Goal: Transaction & Acquisition: Subscribe to service/newsletter

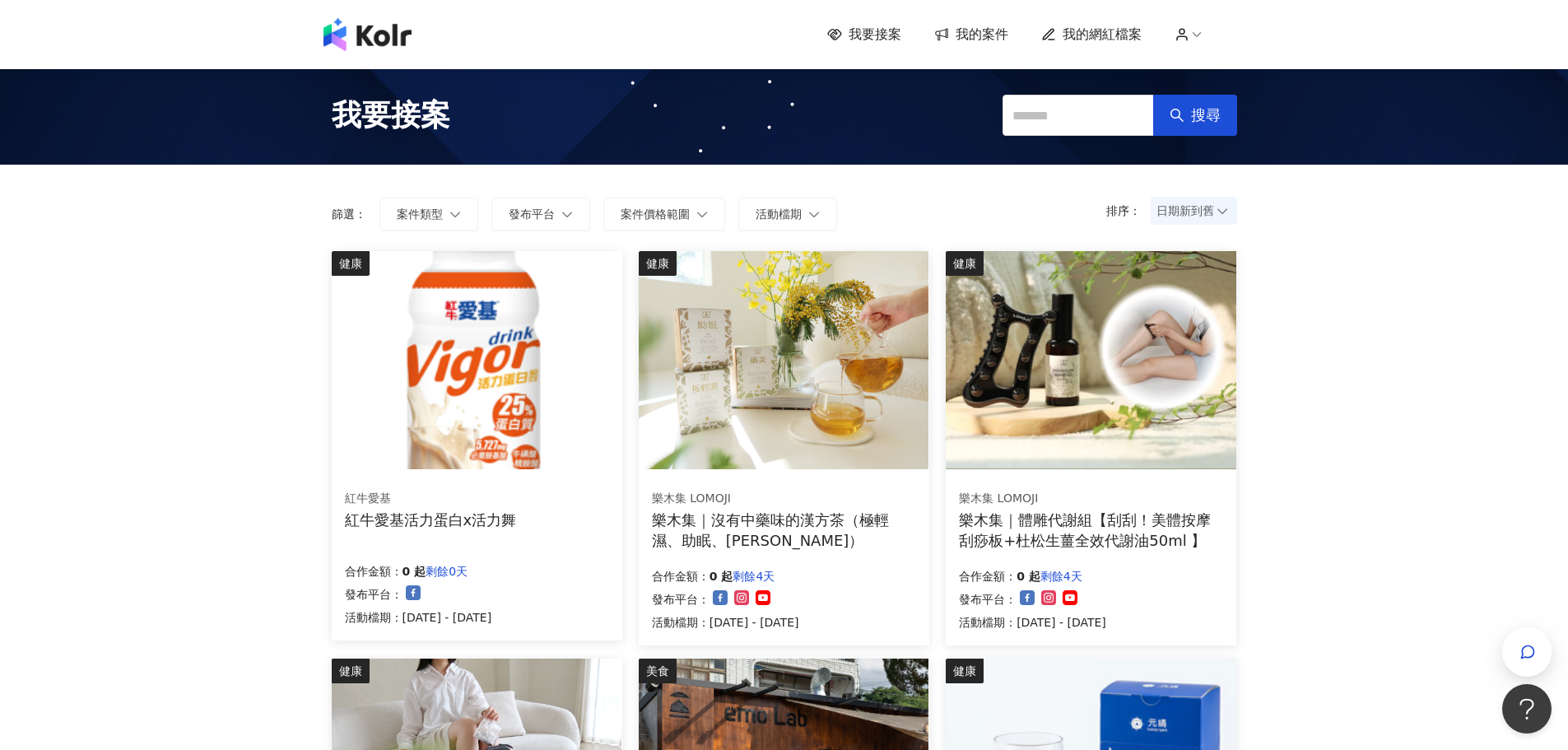
click at [1107, 31] on span "我的網紅檔案" at bounding box center [1102, 34] width 79 height 18
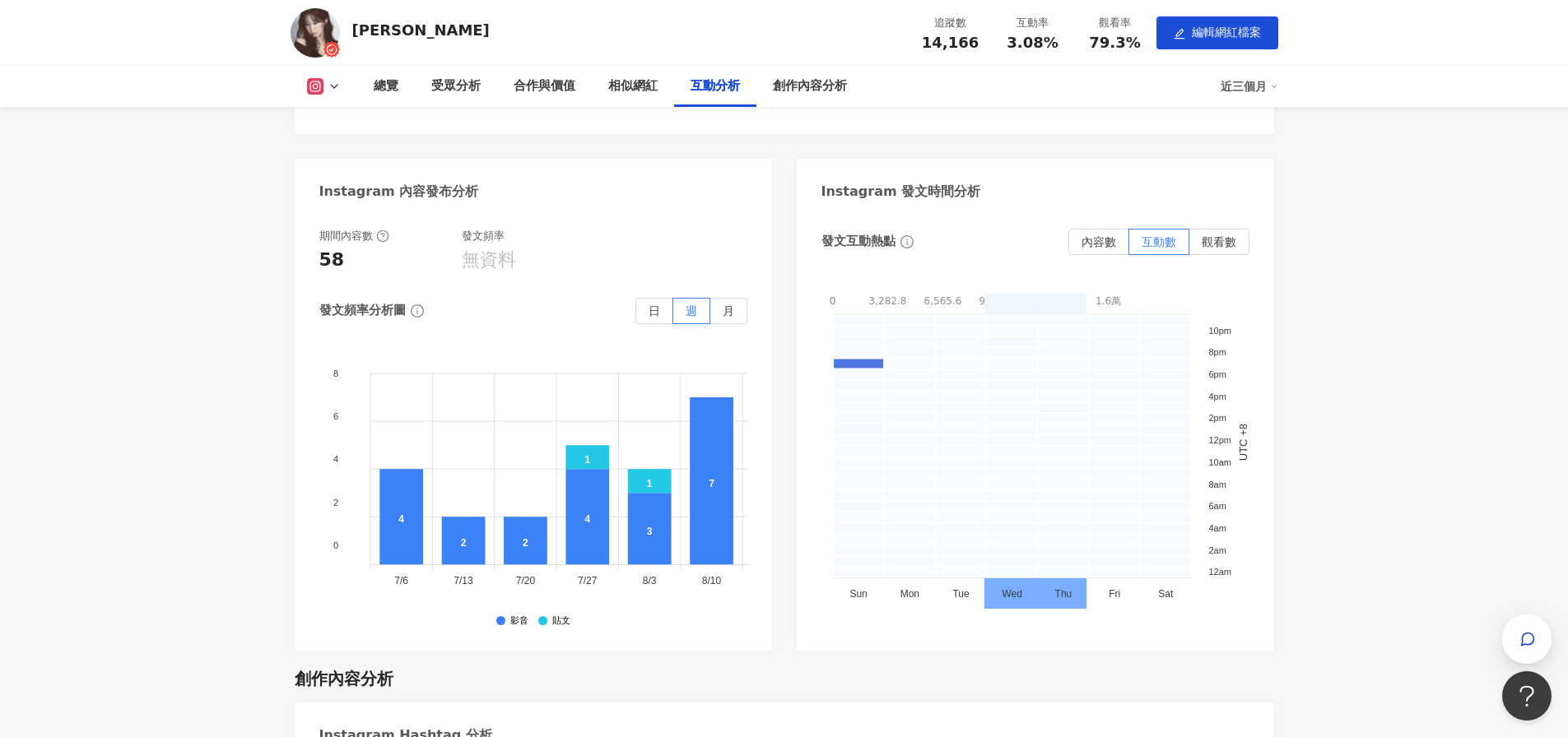
scroll to position [3119, 0]
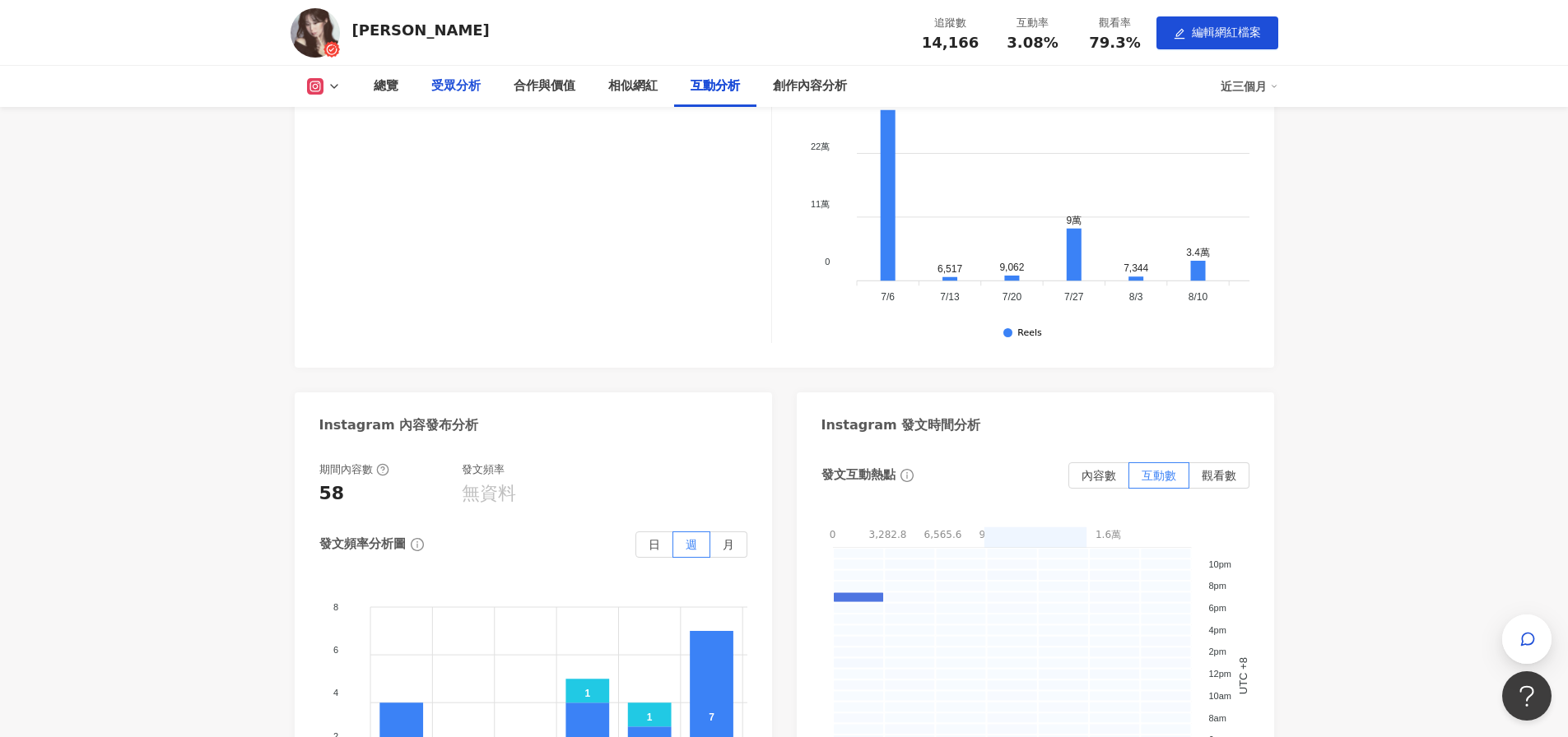
click at [463, 78] on div "受眾分析" at bounding box center [456, 86] width 49 height 20
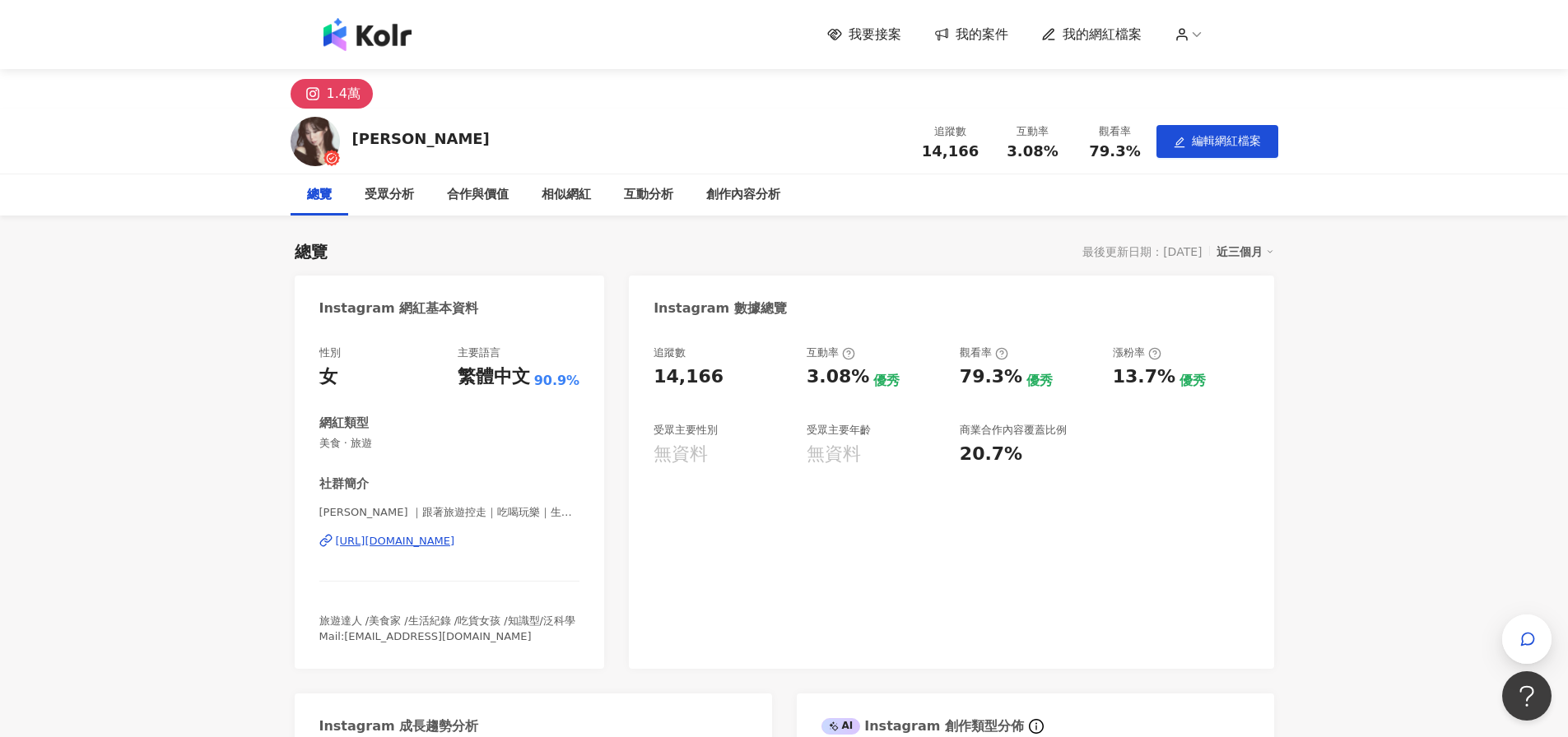
click at [375, 24] on img at bounding box center [367, 34] width 88 height 33
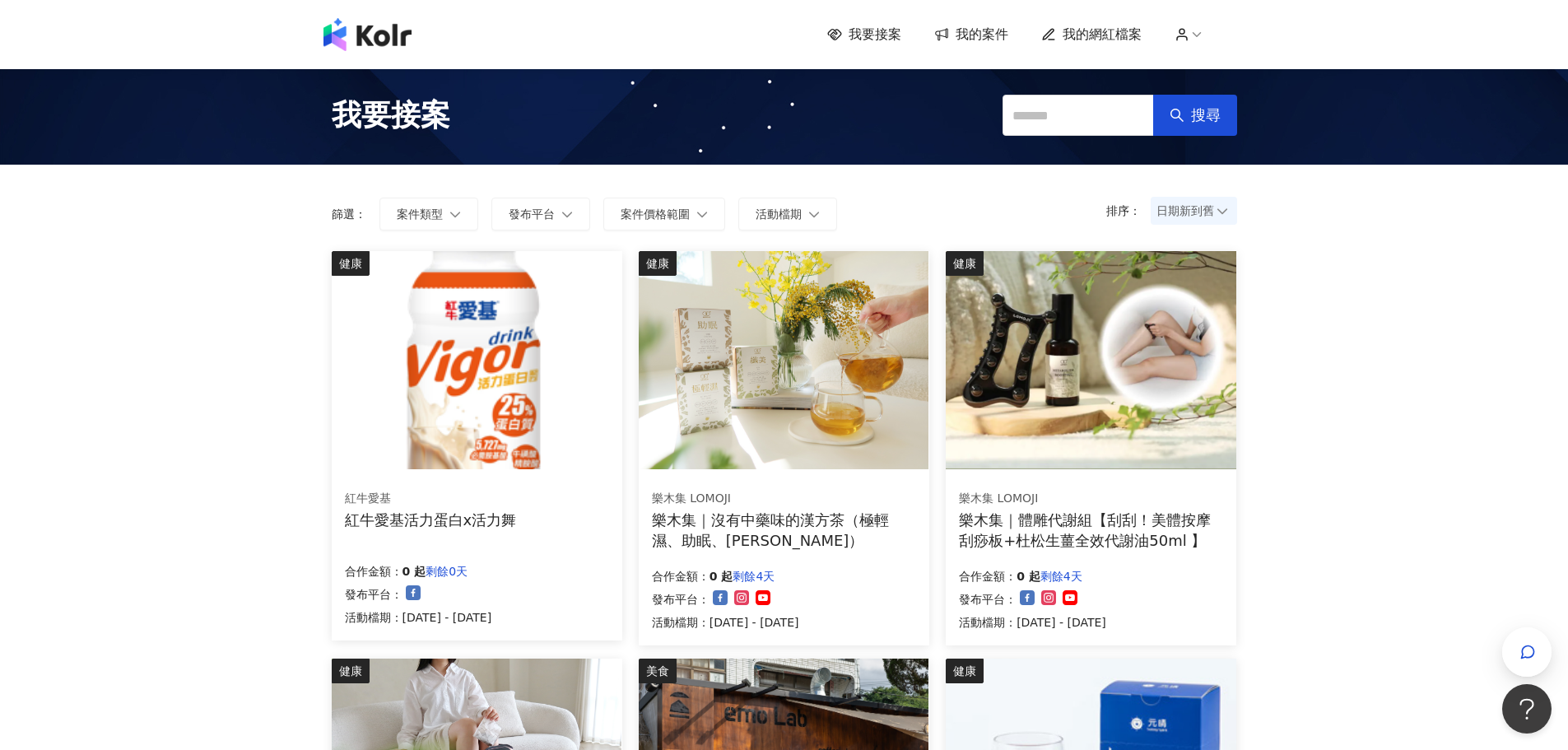
click at [1190, 41] on icon at bounding box center [1182, 34] width 15 height 15
click at [1229, 139] on span "登出" at bounding box center [1233, 131] width 53 height 18
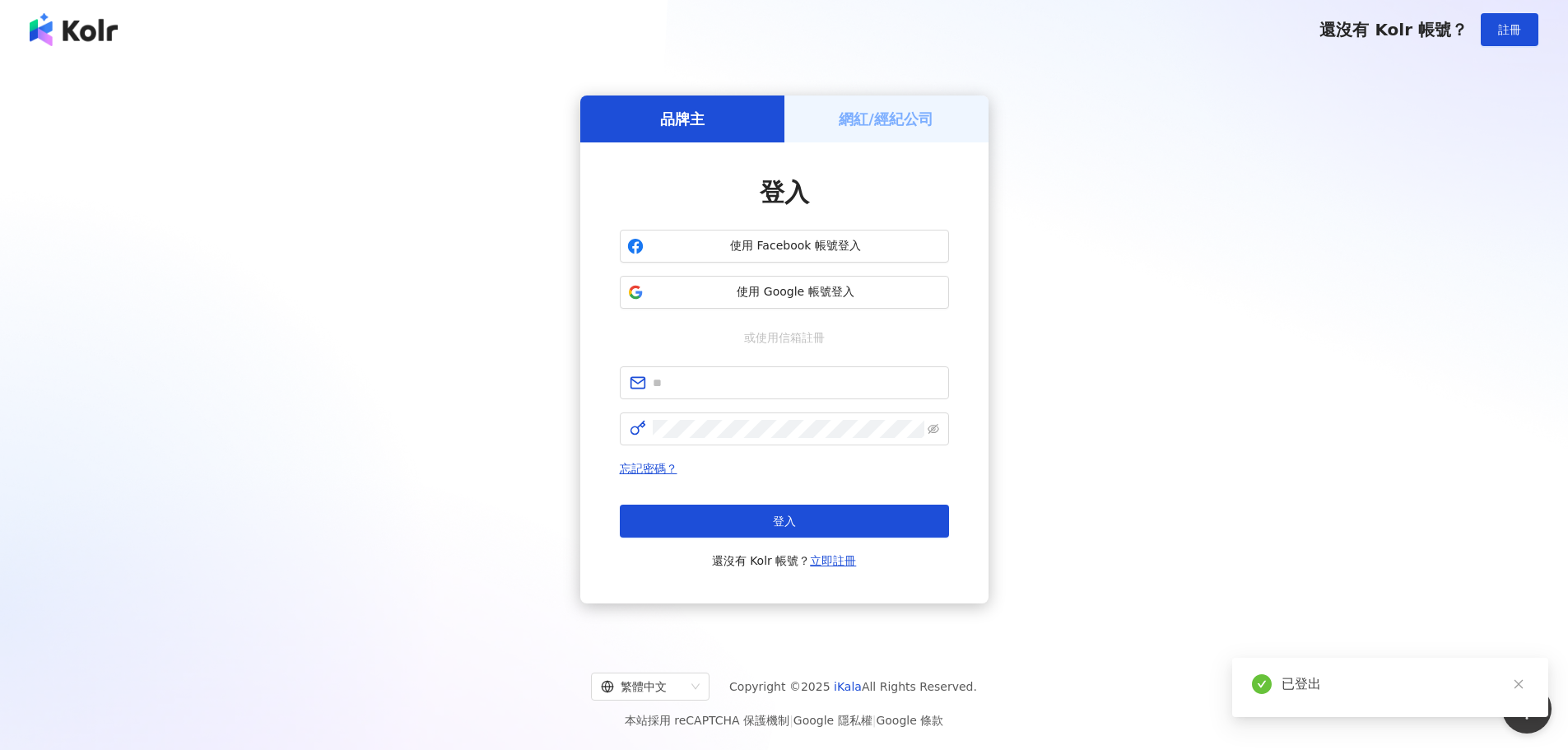
click at [890, 121] on h5 "網紅/經紀公司" at bounding box center [886, 119] width 94 height 21
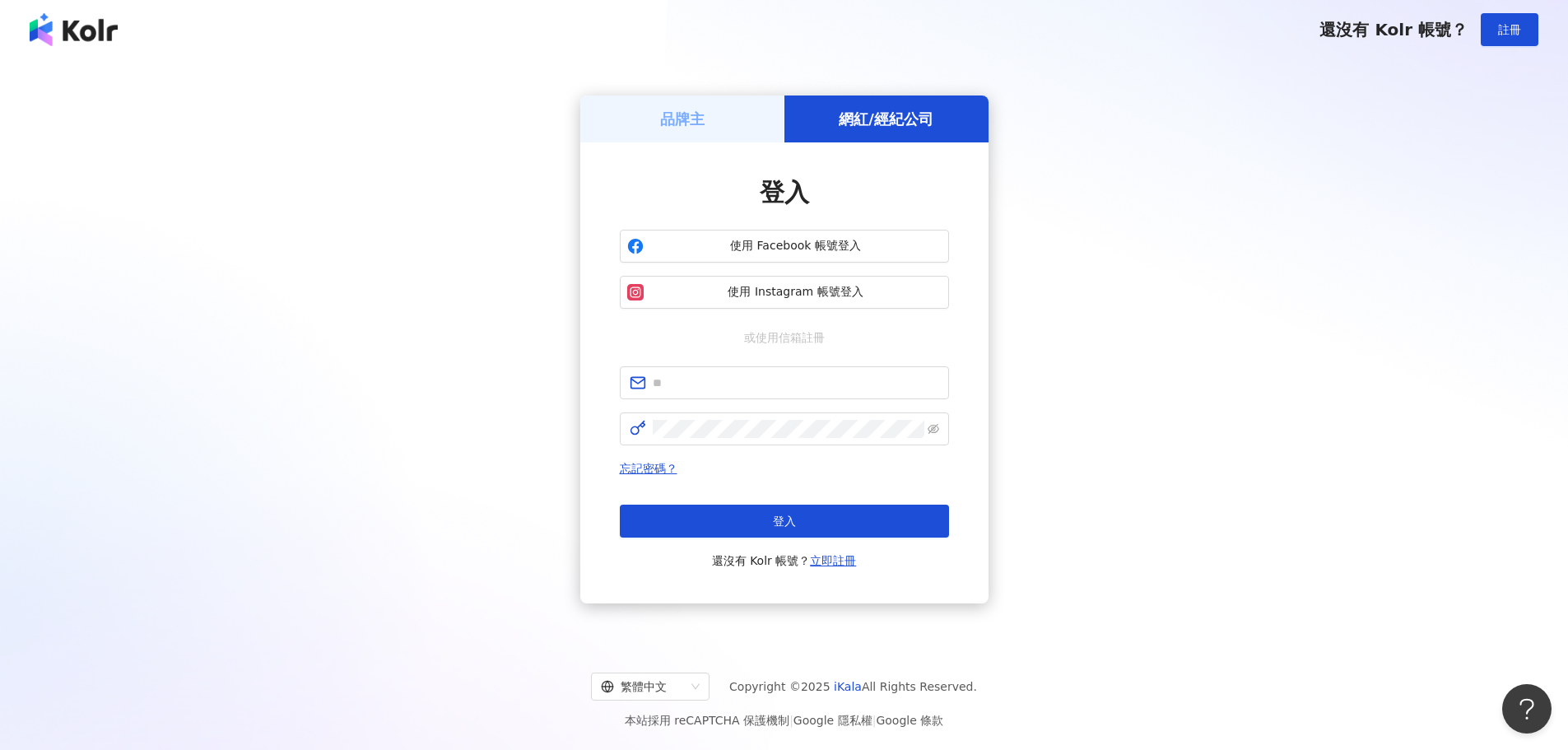
click at [748, 113] on div "品牌主" at bounding box center [682, 119] width 204 height 47
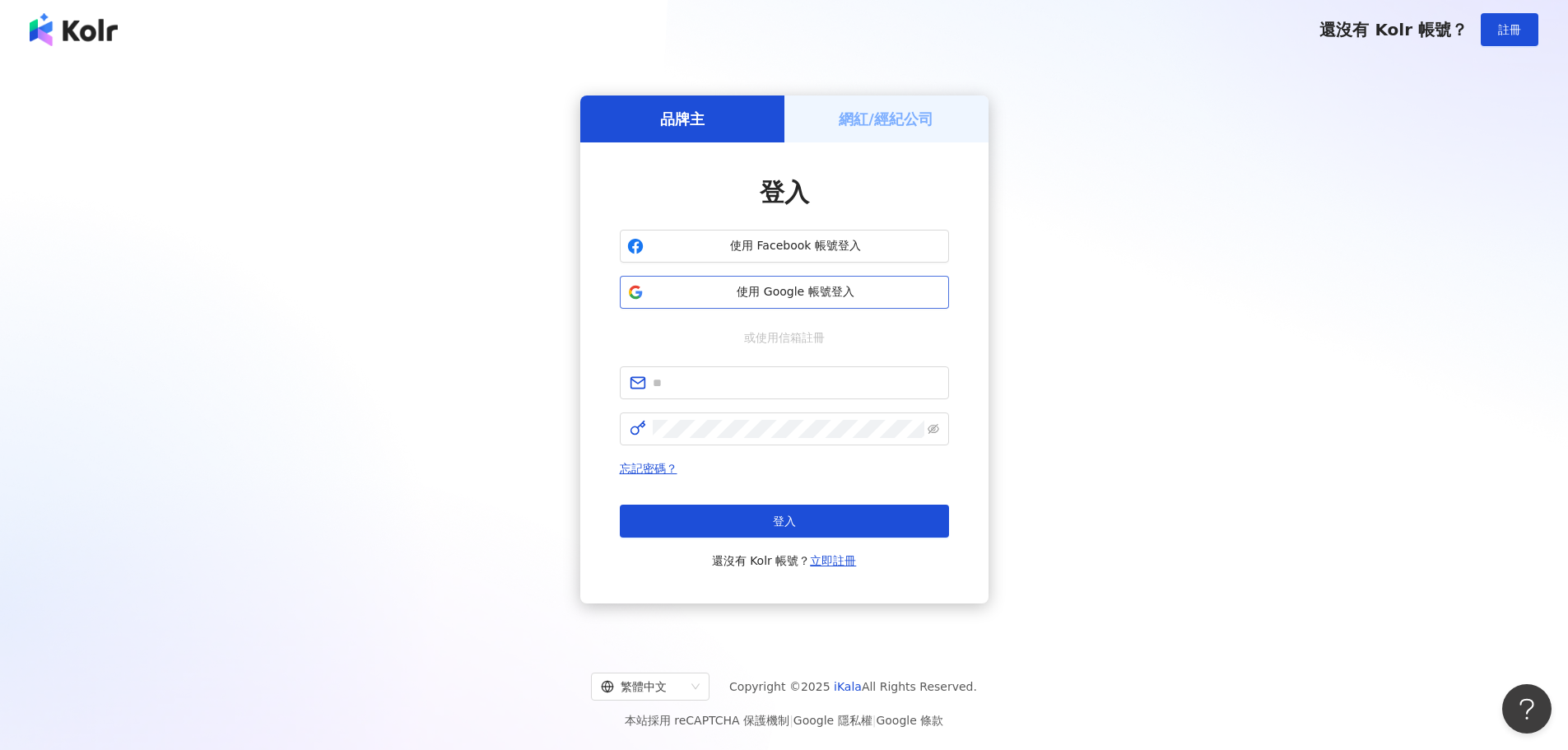
click at [775, 291] on span "使用 Google 帳號登入" at bounding box center [795, 292] width 291 height 16
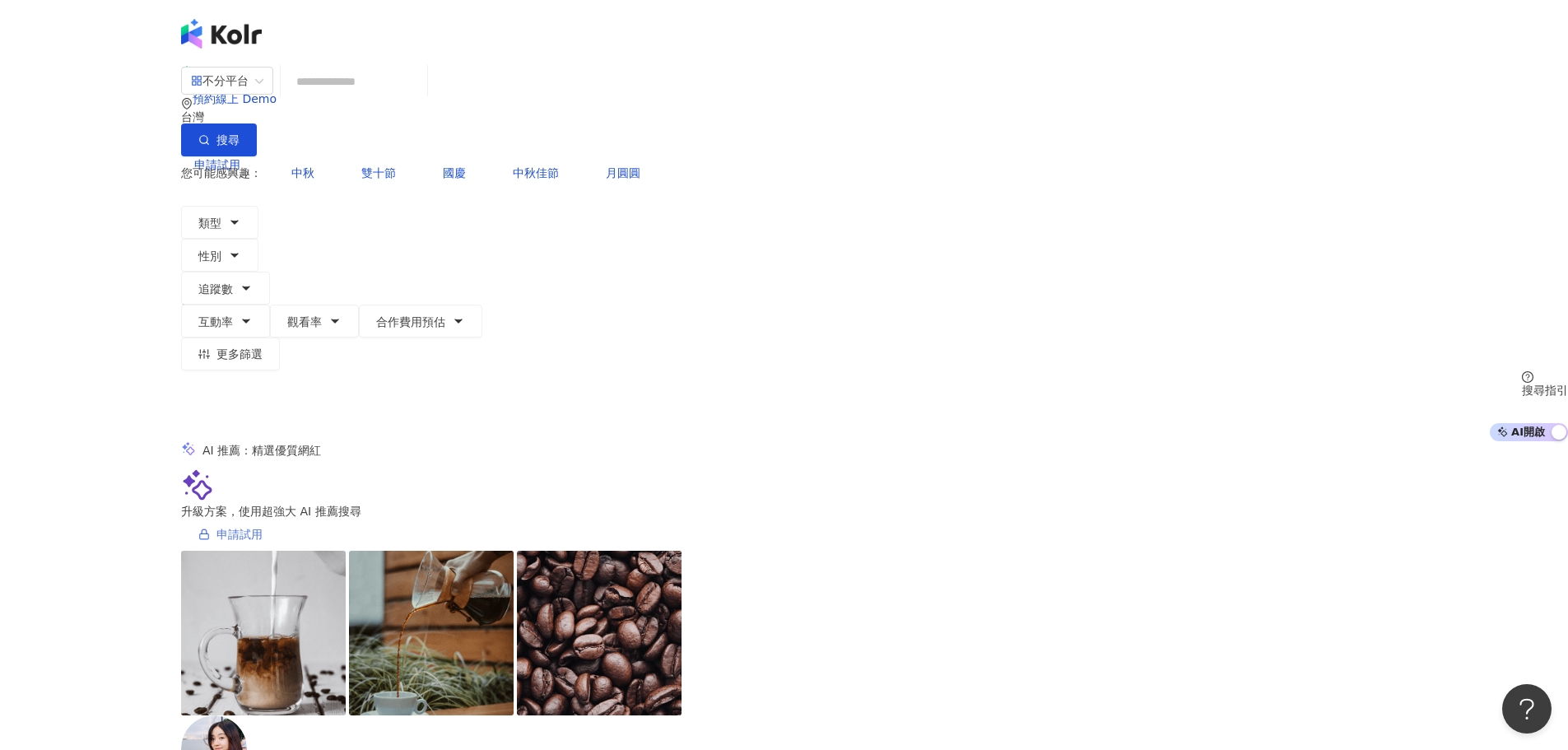
click at [263, 528] on span "申請試用" at bounding box center [239, 534] width 46 height 14
